Goal: Information Seeking & Learning: Learn about a topic

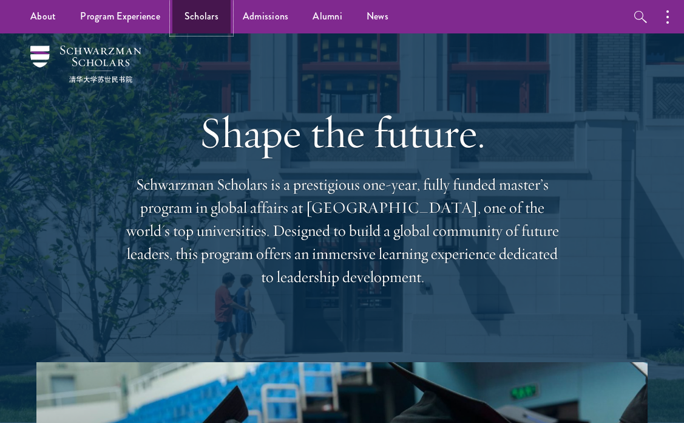
click at [205, 15] on link "Scholars" at bounding box center [201, 16] width 58 height 33
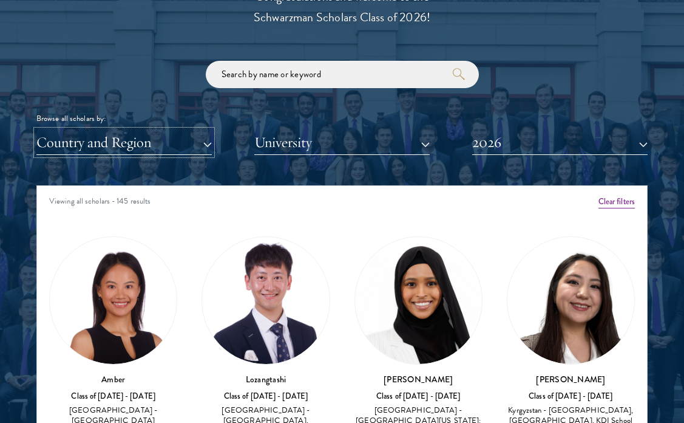
click at [165, 143] on button "Country and Region" at bounding box center [123, 142] width 175 height 25
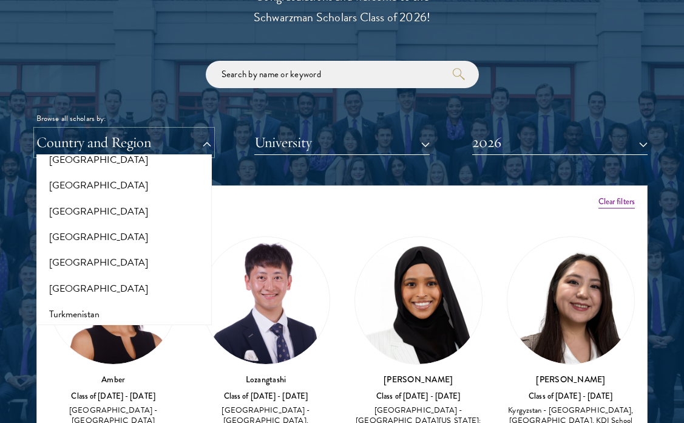
scroll to position [2538, 0]
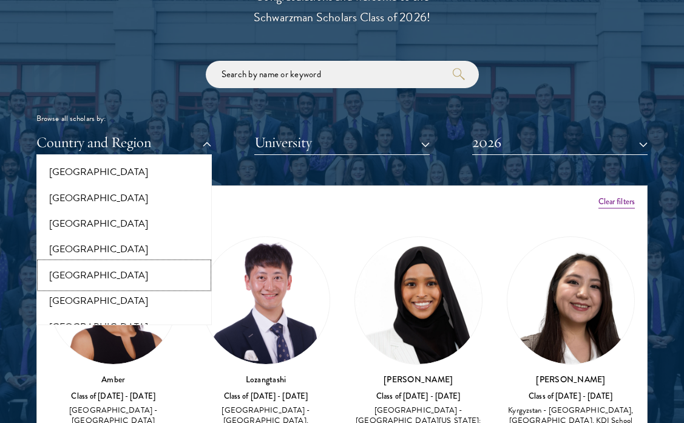
click at [86, 274] on button "[GEOGRAPHIC_DATA]" at bounding box center [124, 275] width 168 height 26
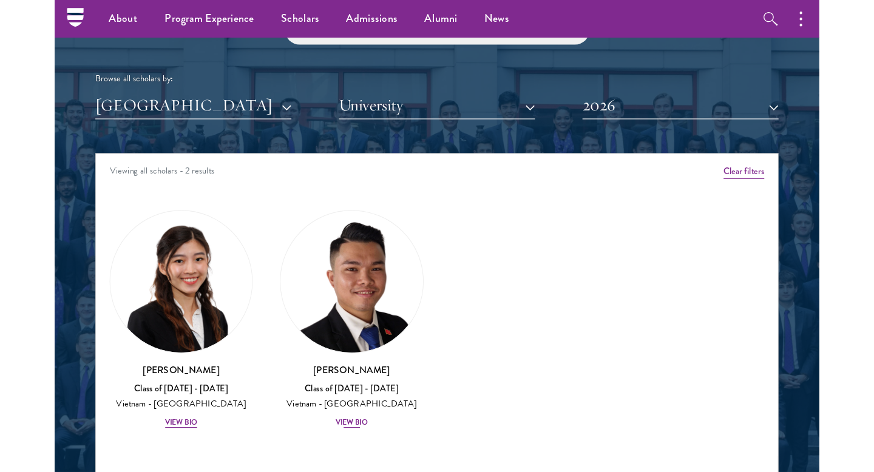
scroll to position [1421, 0]
